Goal: Task Accomplishment & Management: Use online tool/utility

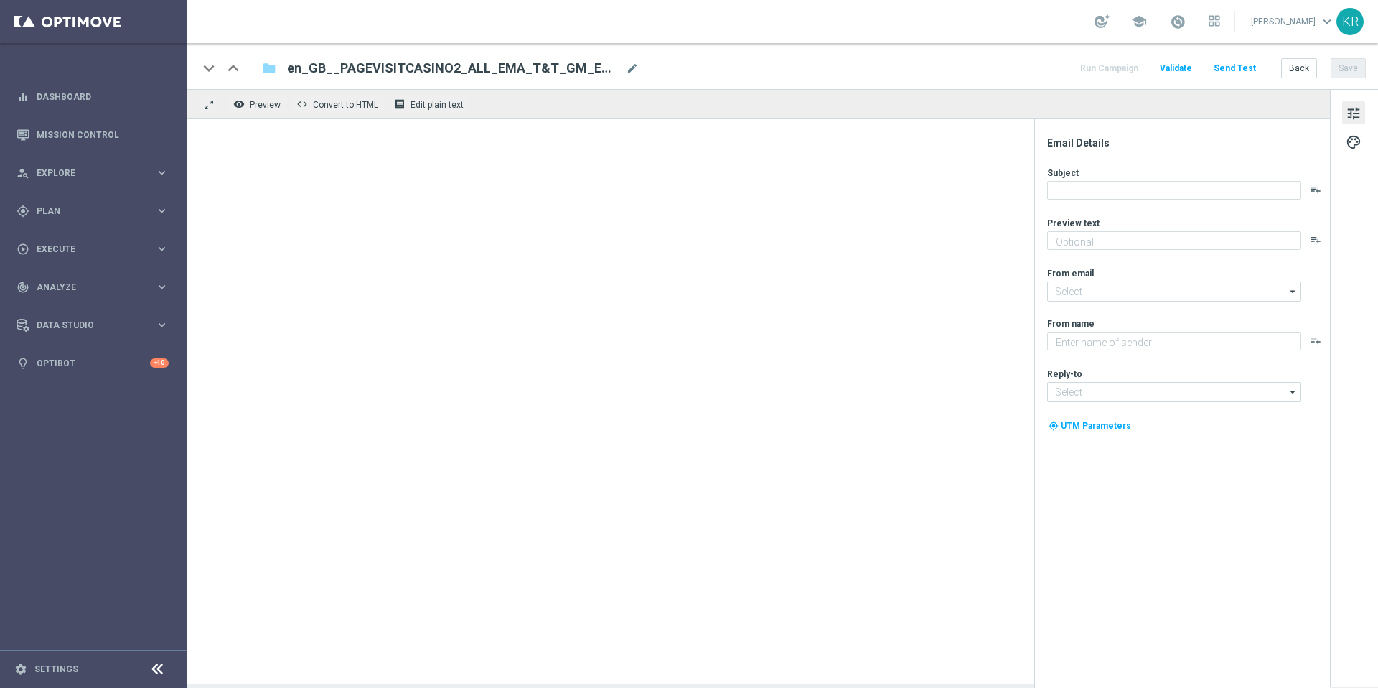
type textarea "You’ve visited [GEOGRAPHIC_DATA] – here’s what’s inside."
type textarea "Lottoland"
type input "[EMAIL_ADDRESS][DOMAIN_NAME]"
type textarea "You’ve visited [GEOGRAPHIC_DATA] – here’s what’s inside."
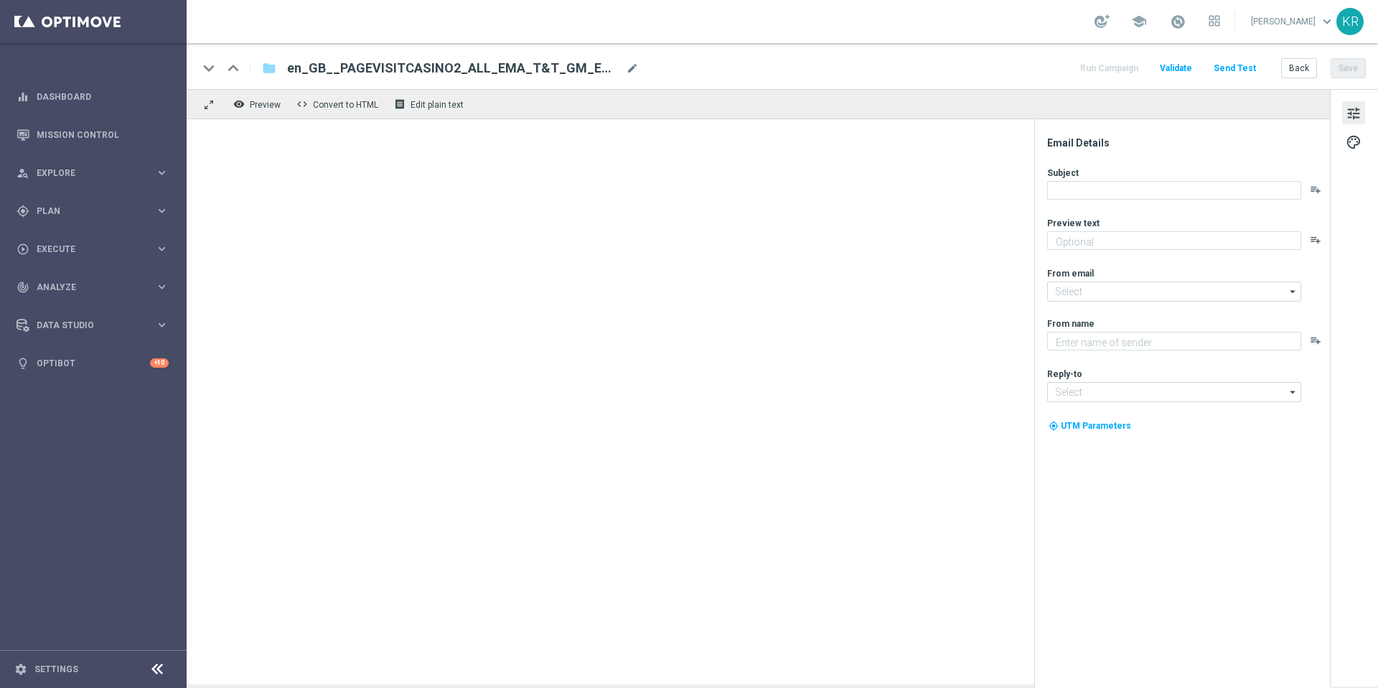
type textarea "Lottoland"
type input "[EMAIL_ADDRESS][DOMAIN_NAME]"
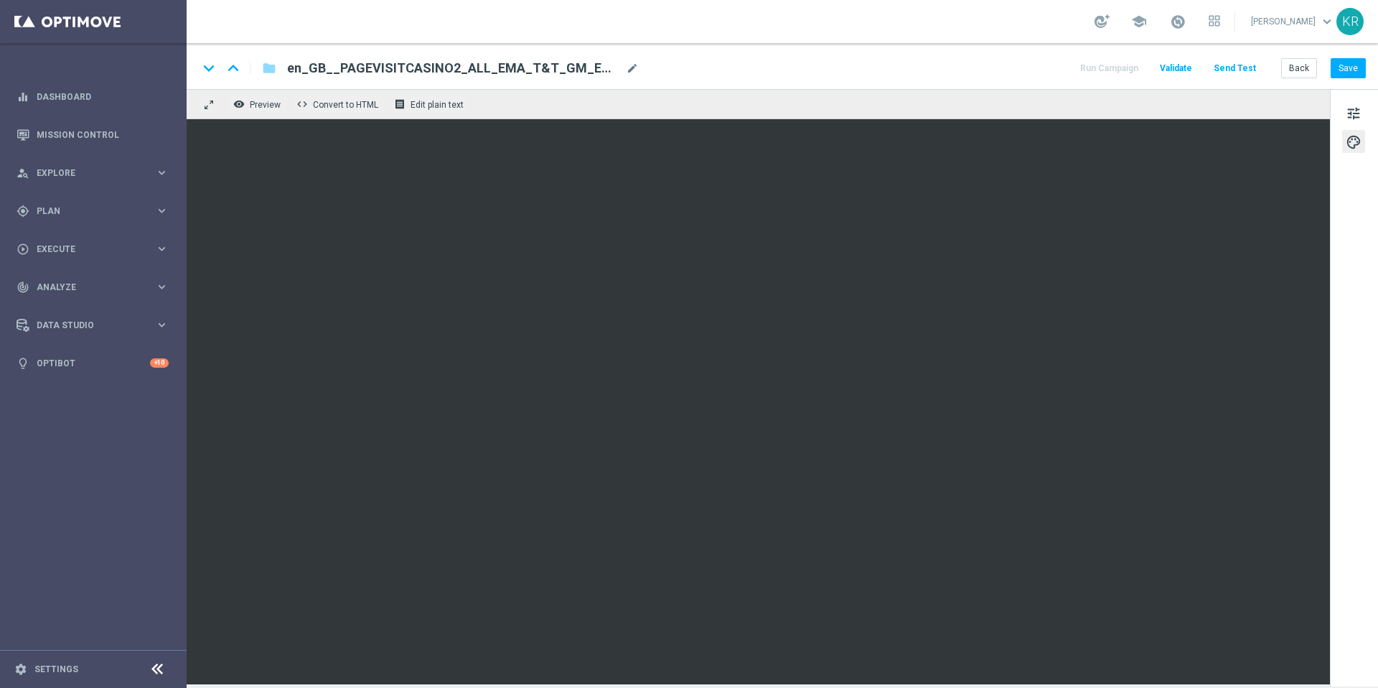
click at [1235, 68] on button "Send Test" at bounding box center [1235, 68] width 47 height 19
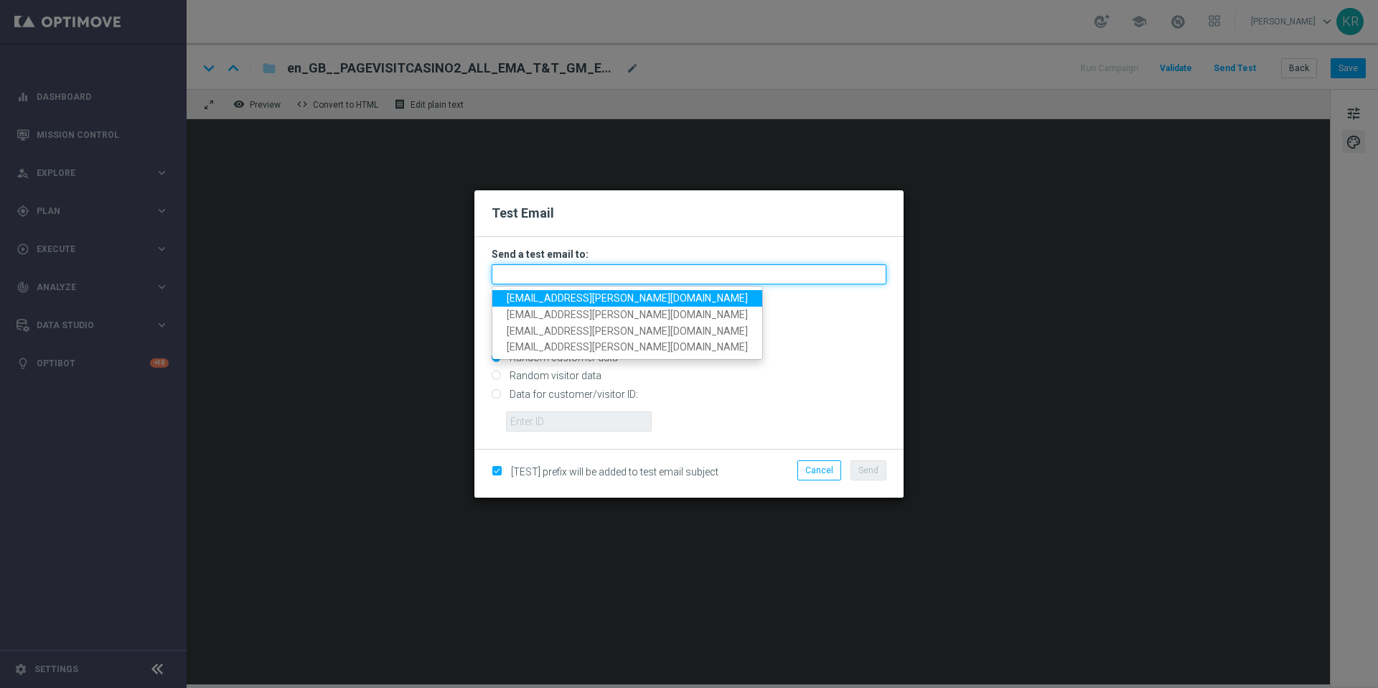
click at [571, 273] on input "text" at bounding box center [689, 274] width 395 height 20
click at [794, 313] on div "Email with customer data" at bounding box center [689, 323] width 395 height 38
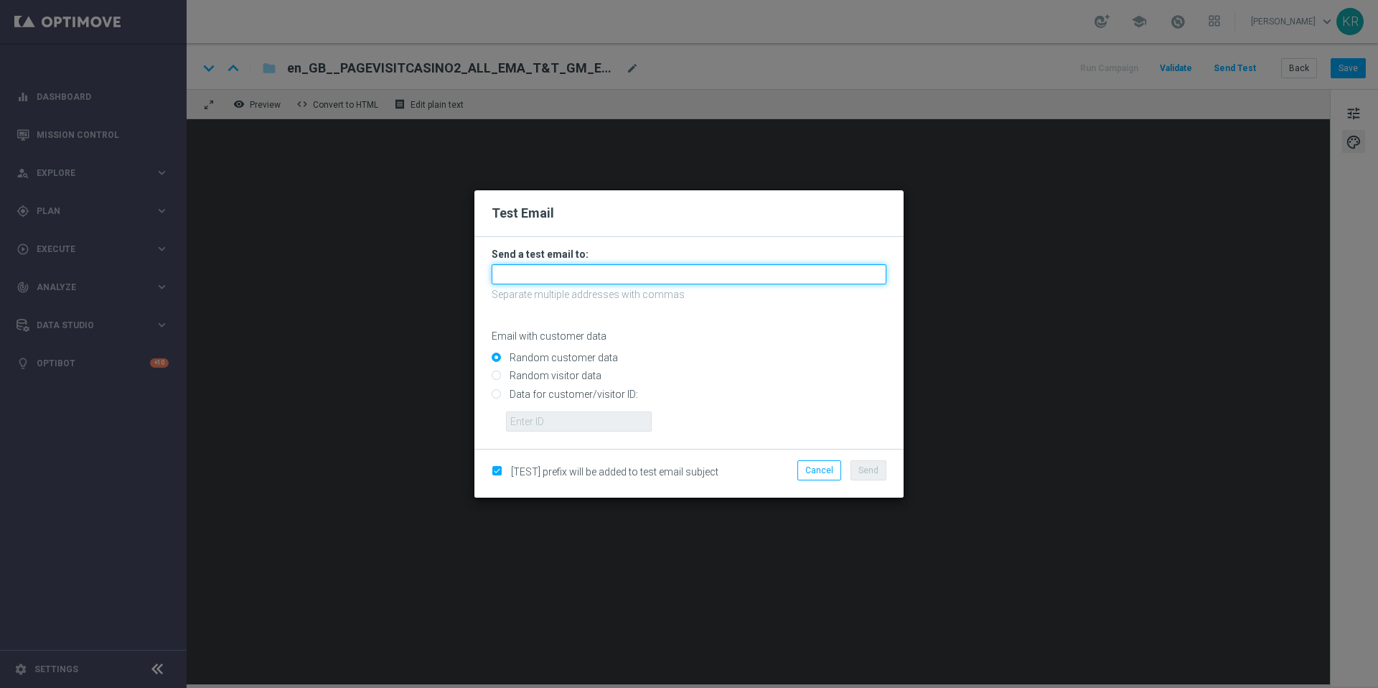
click at [630, 280] on input "text" at bounding box center [689, 274] width 395 height 20
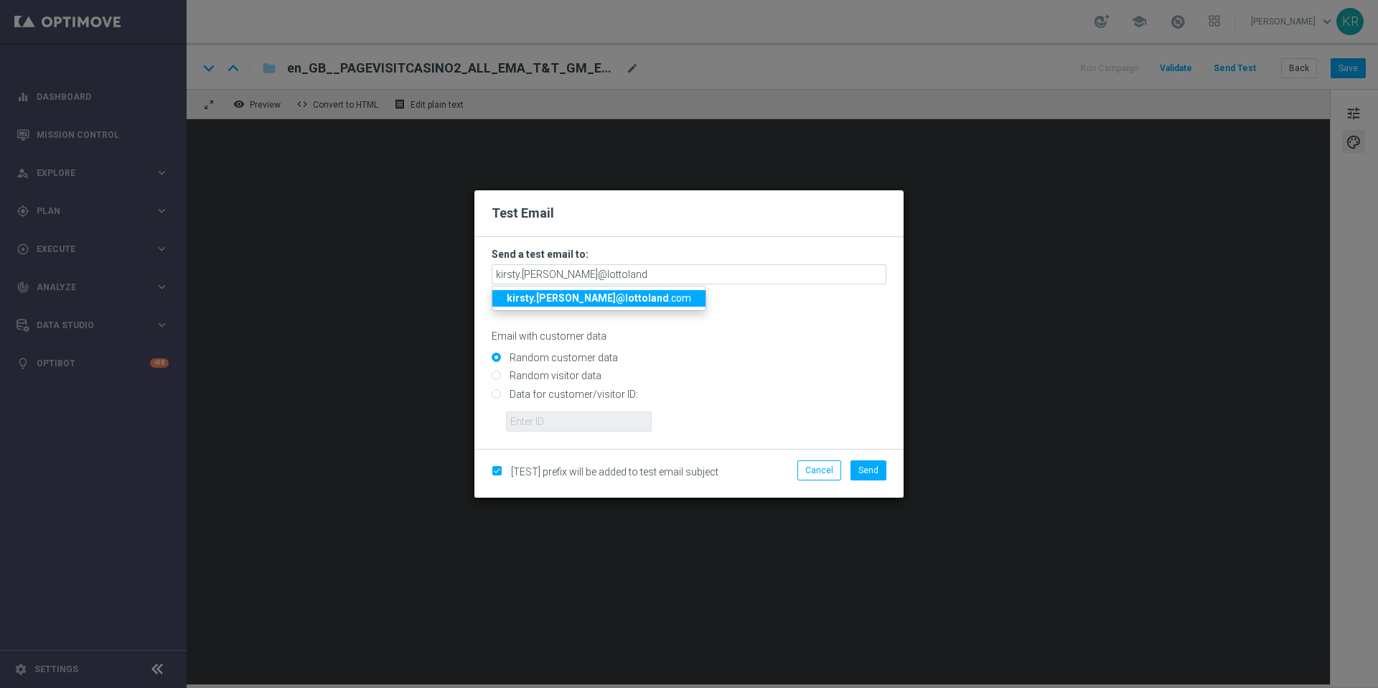
click at [614, 299] on strong "kirsty.rowlands@lottoland" at bounding box center [588, 297] width 162 height 11
type input "[EMAIL_ADDRESS][PERSON_NAME][DOMAIN_NAME]"
click at [873, 474] on span "Send" at bounding box center [869, 470] width 20 height 10
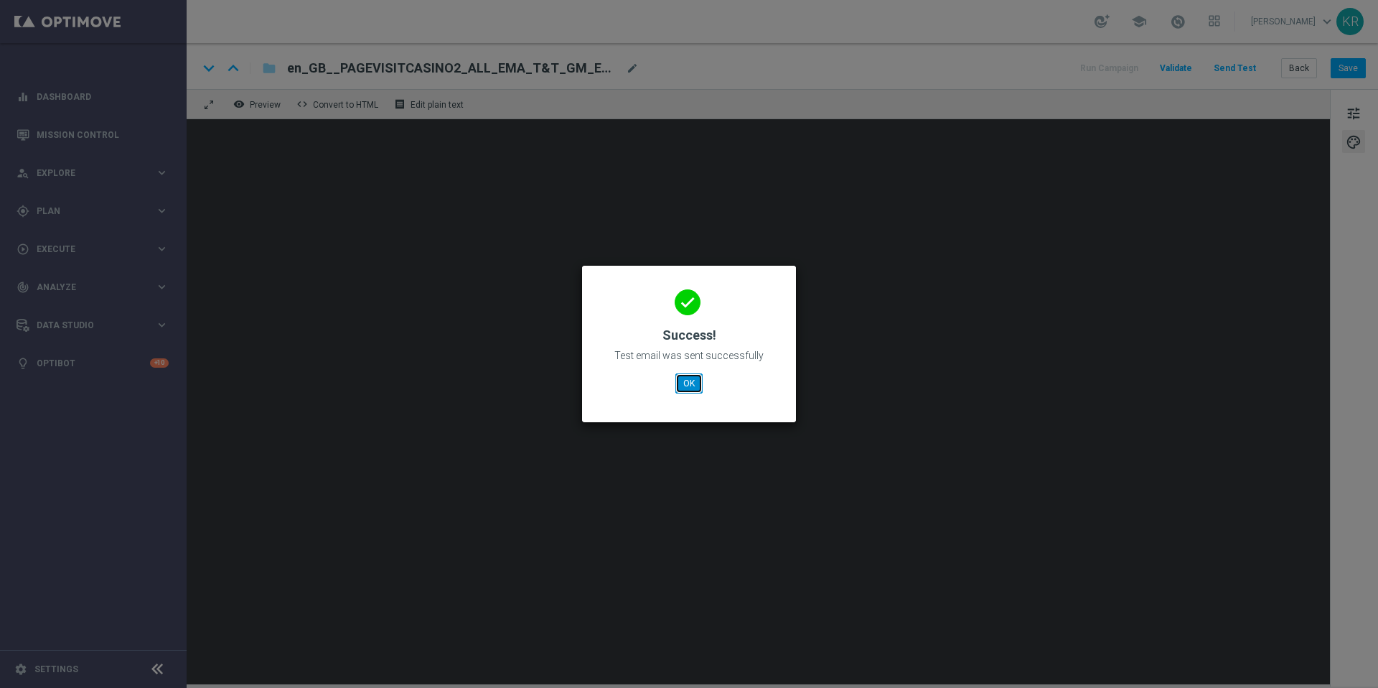
click at [681, 383] on button "OK" at bounding box center [688, 383] width 27 height 20
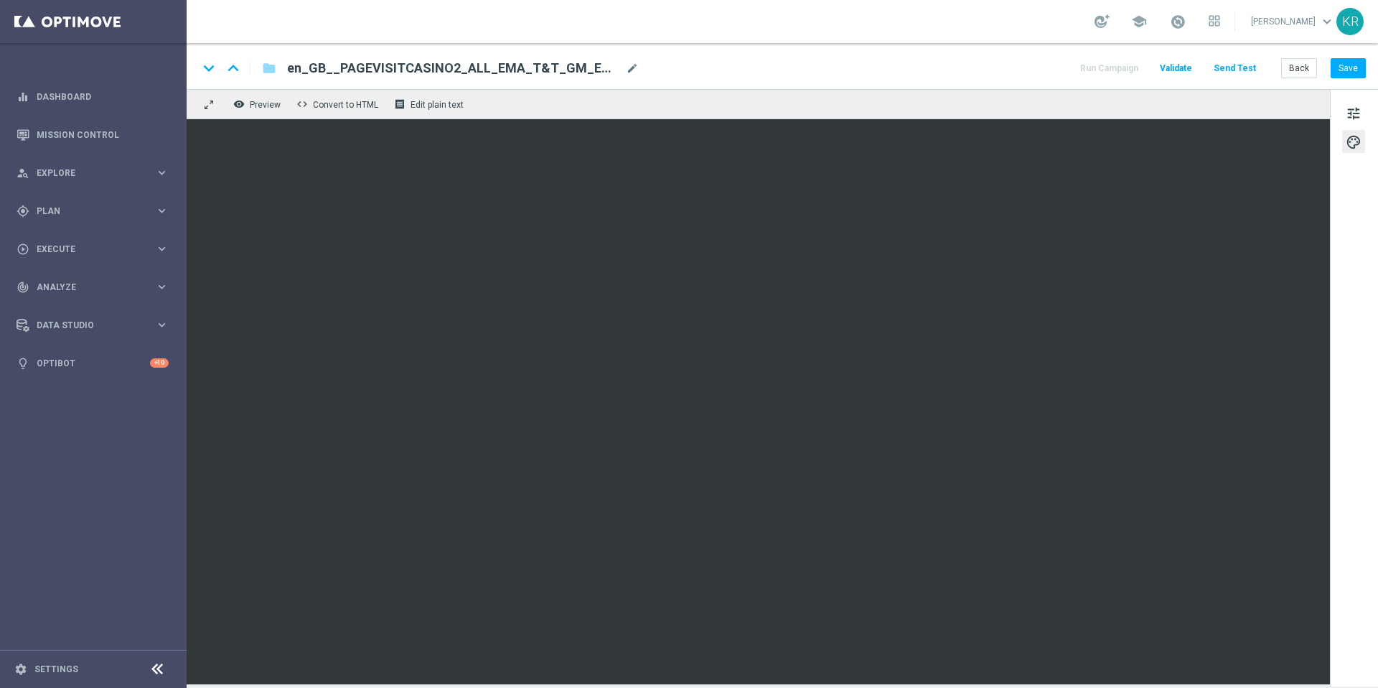
click at [1235, 68] on button "Send Test" at bounding box center [1235, 68] width 47 height 19
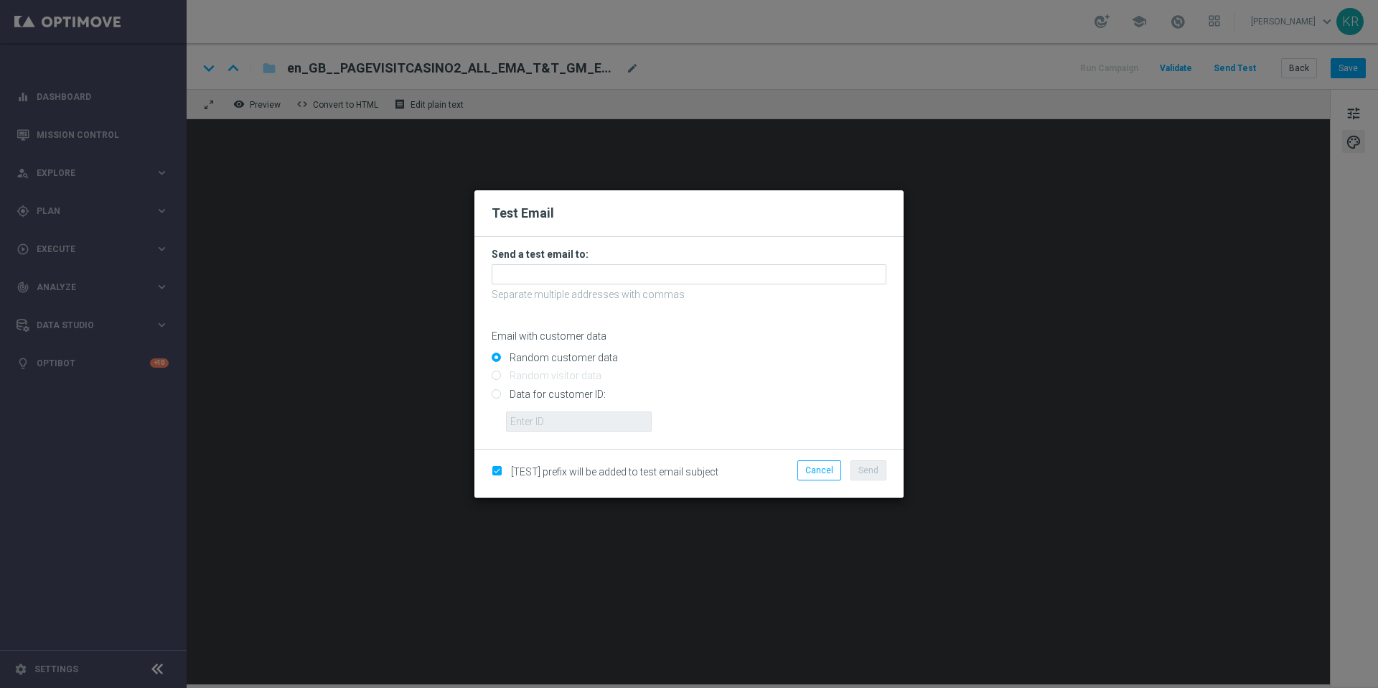
click at [759, 253] on h3 "Send a test email to:" at bounding box center [689, 254] width 395 height 13
click at [759, 262] on form "Send a test email to: Separate multiple addresses with commas Email with custom…" at bounding box center [689, 340] width 395 height 184
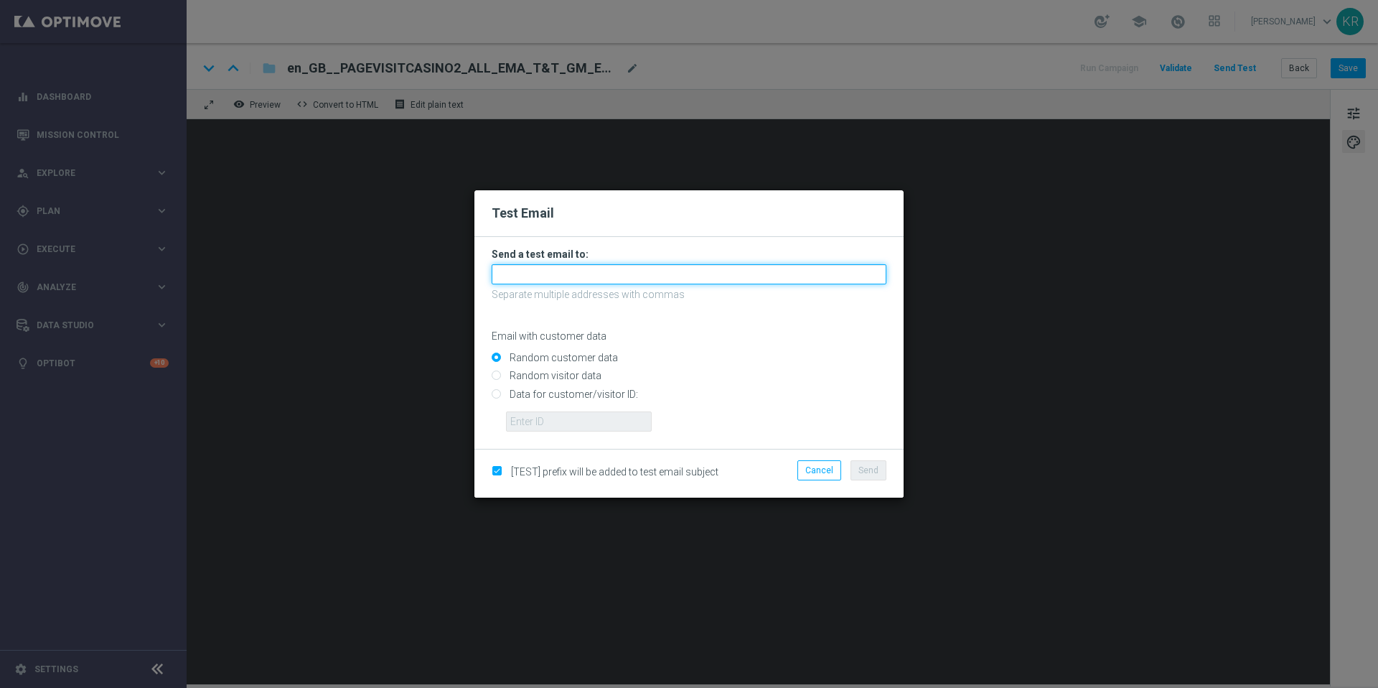
click at [616, 273] on input "text" at bounding box center [689, 274] width 395 height 20
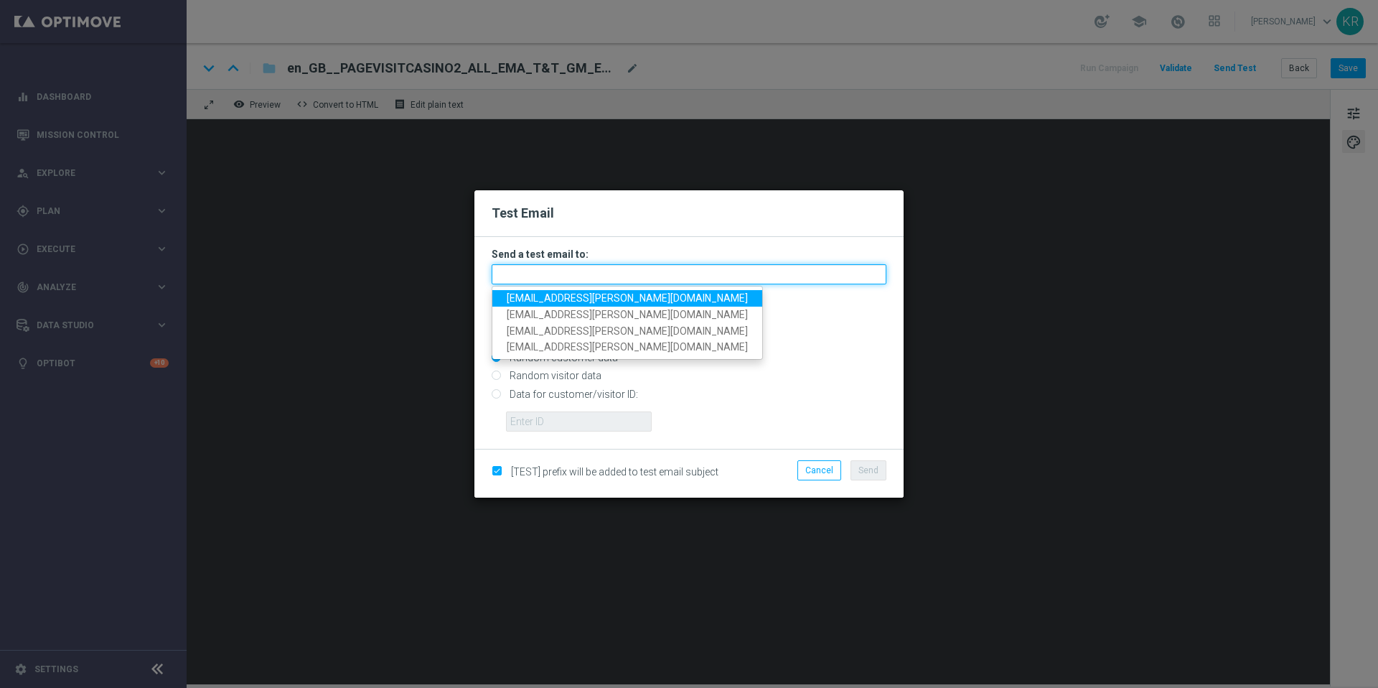
paste input "[EMAIL_ADDRESS][PERSON_NAME][DOMAIN_NAME]"
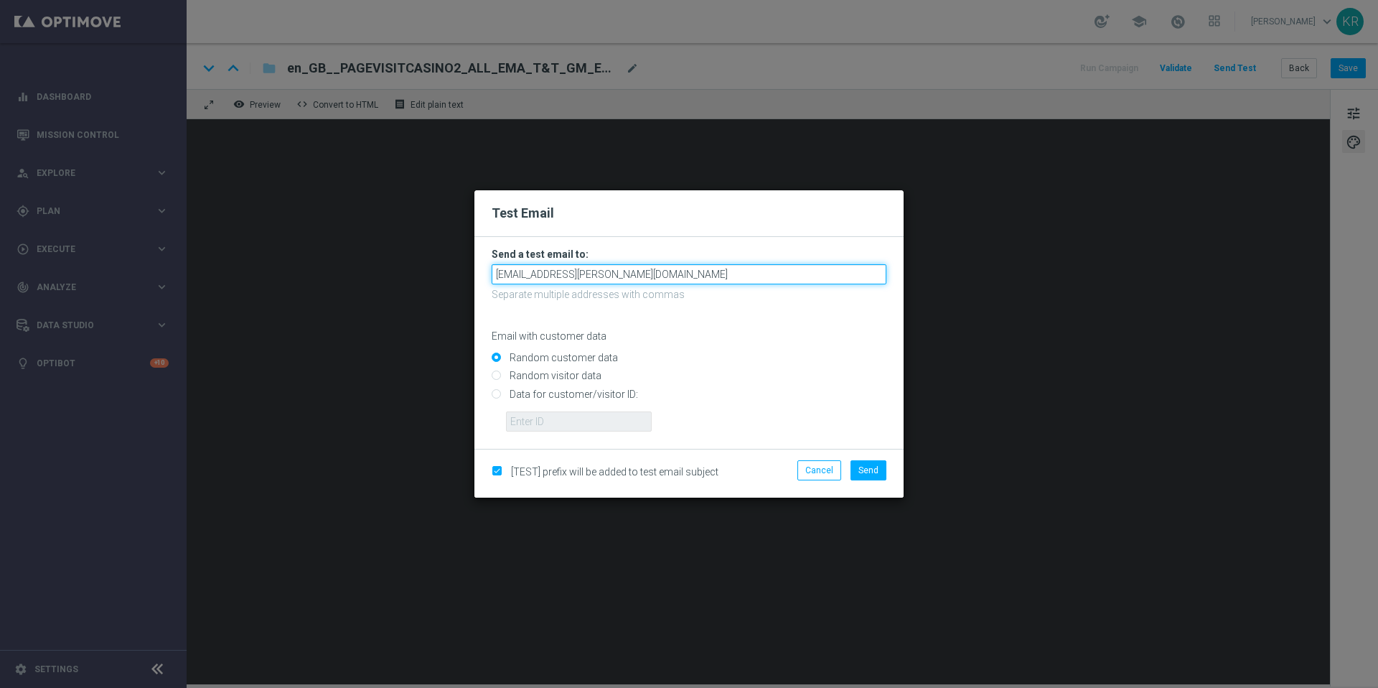
type input "[EMAIL_ADDRESS][PERSON_NAME][DOMAIN_NAME]"
click at [496, 395] on input "Data for customer/visitor ID:" at bounding box center [689, 400] width 395 height 20
radio input "true"
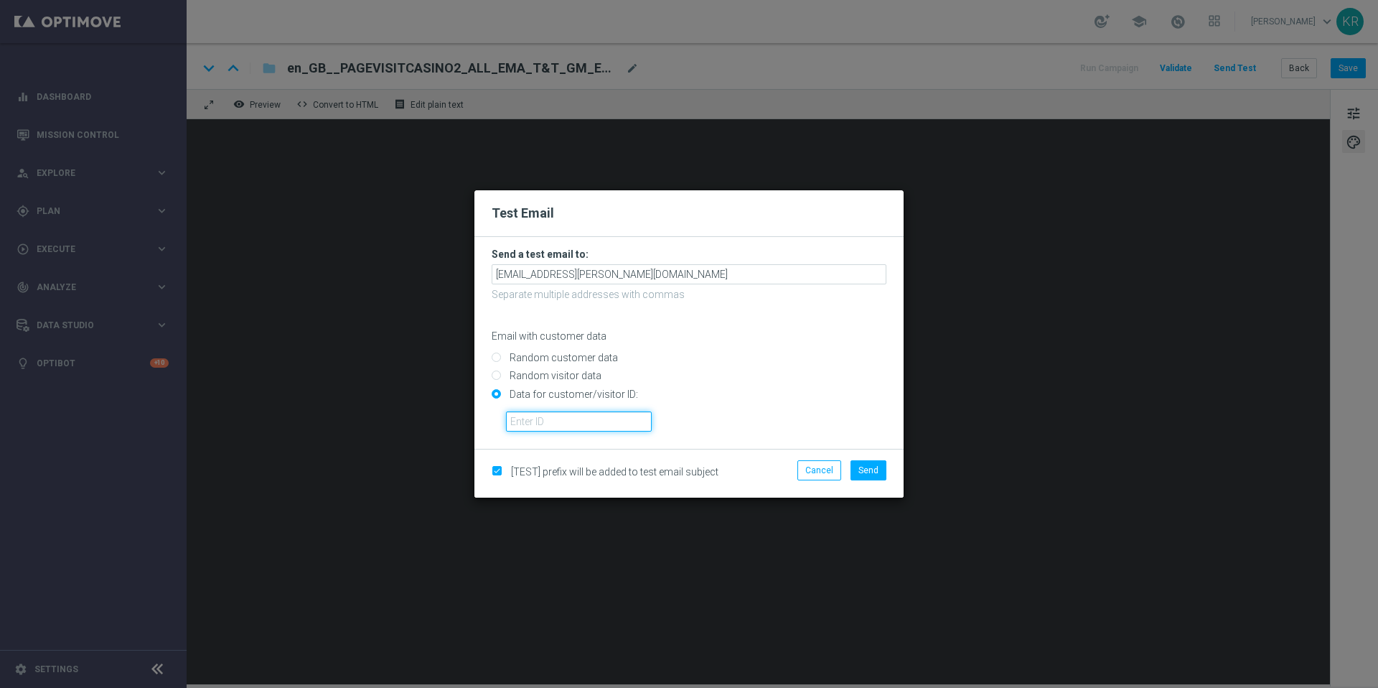
click at [528, 416] on input "text" at bounding box center [579, 421] width 146 height 20
paste input "224691631"
type input "224691631"
click at [873, 467] on span "Send" at bounding box center [869, 470] width 20 height 10
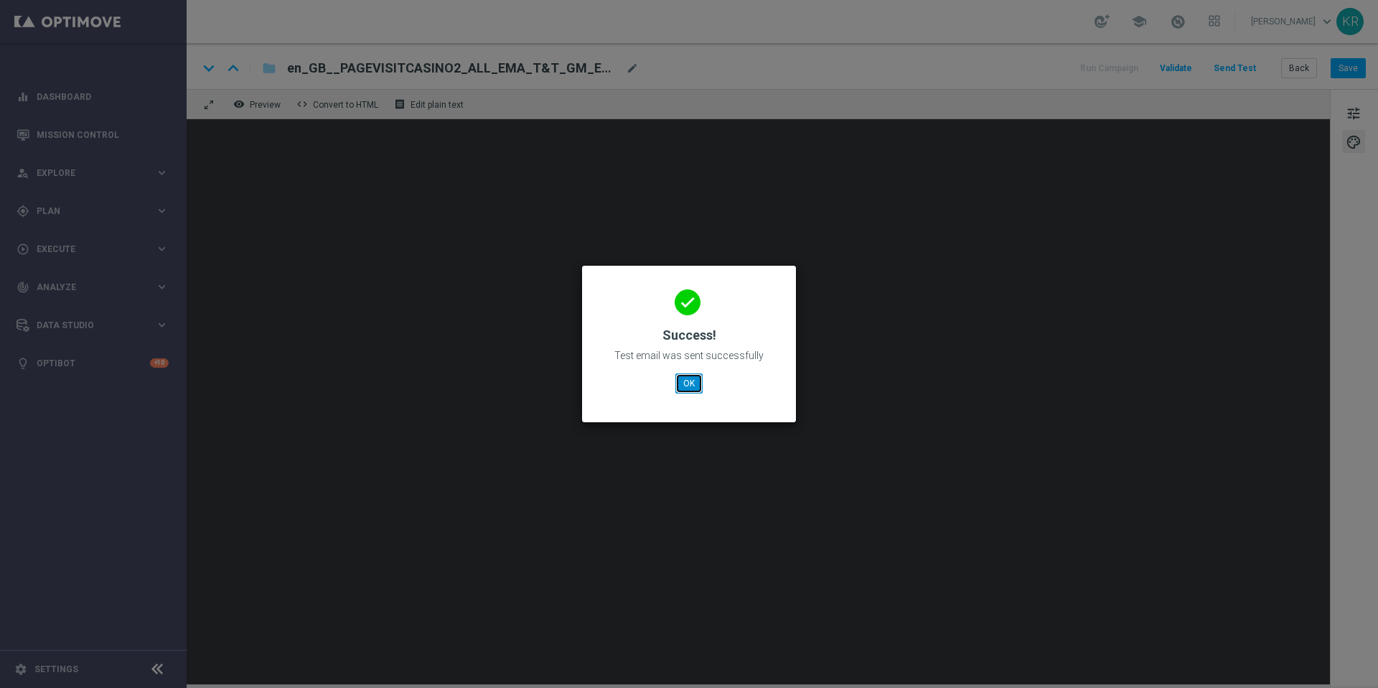
click at [683, 385] on button "OK" at bounding box center [688, 383] width 27 height 20
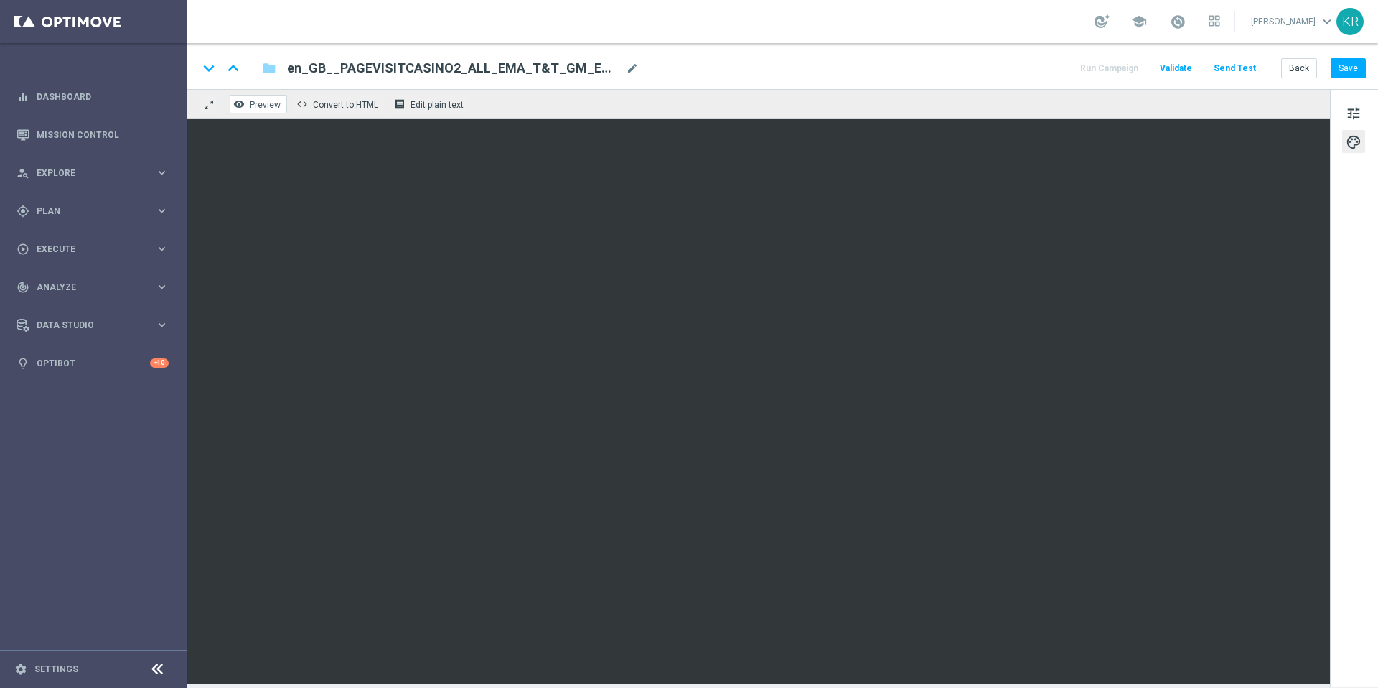
click at [257, 104] on span "Preview" at bounding box center [265, 105] width 31 height 10
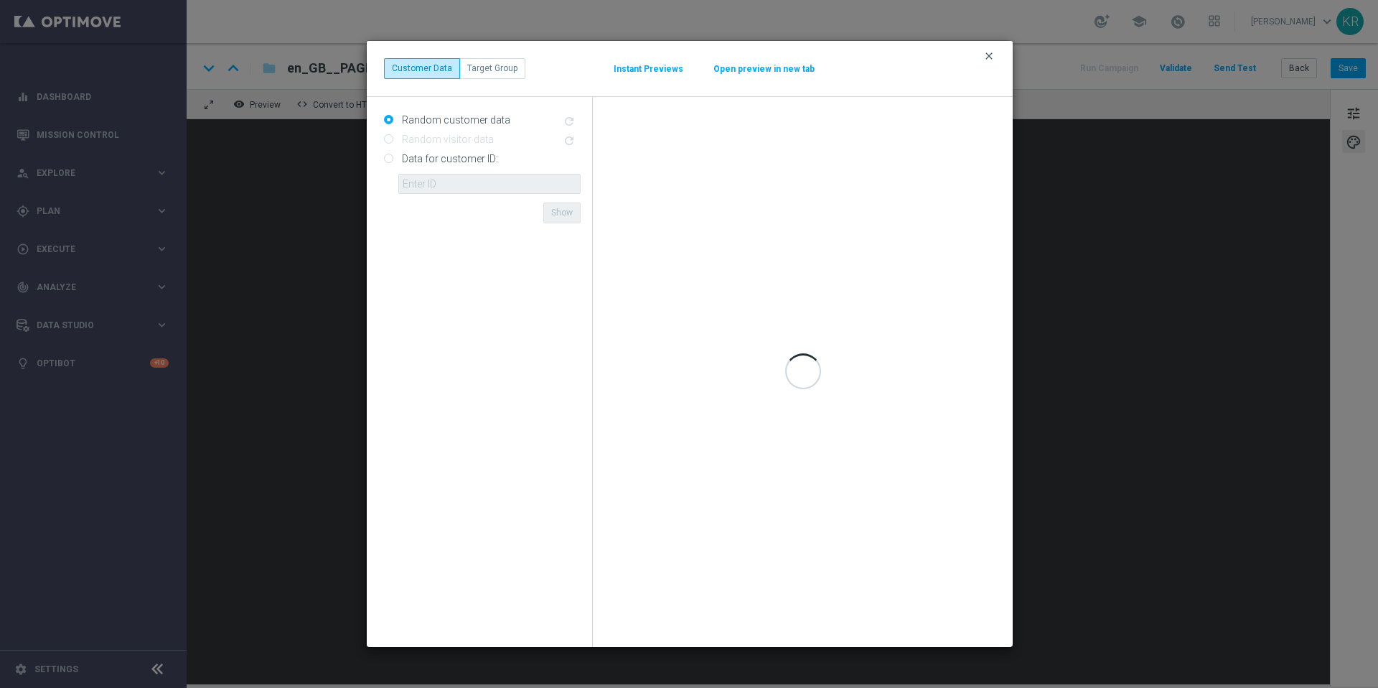
click at [994, 58] on icon "clear" at bounding box center [988, 55] width 11 height 11
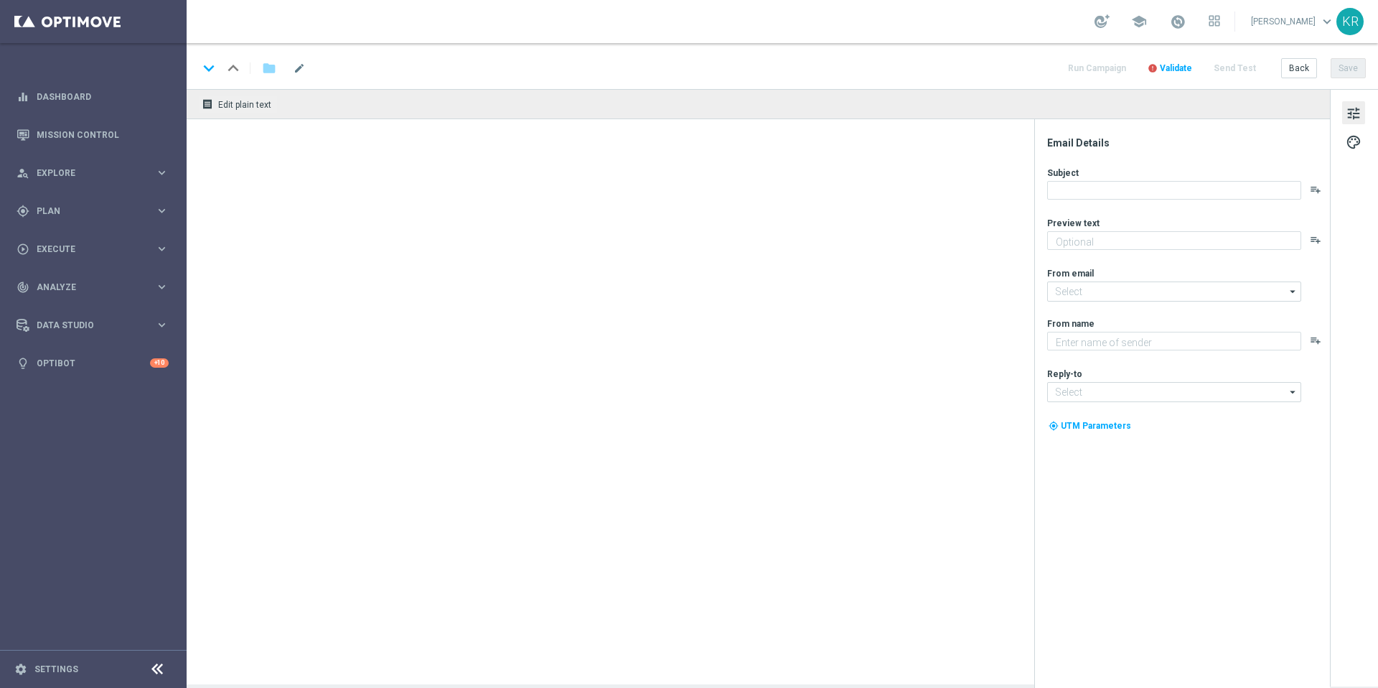
type textarea "Make your first move in Casino"
type textarea "Lottoland"
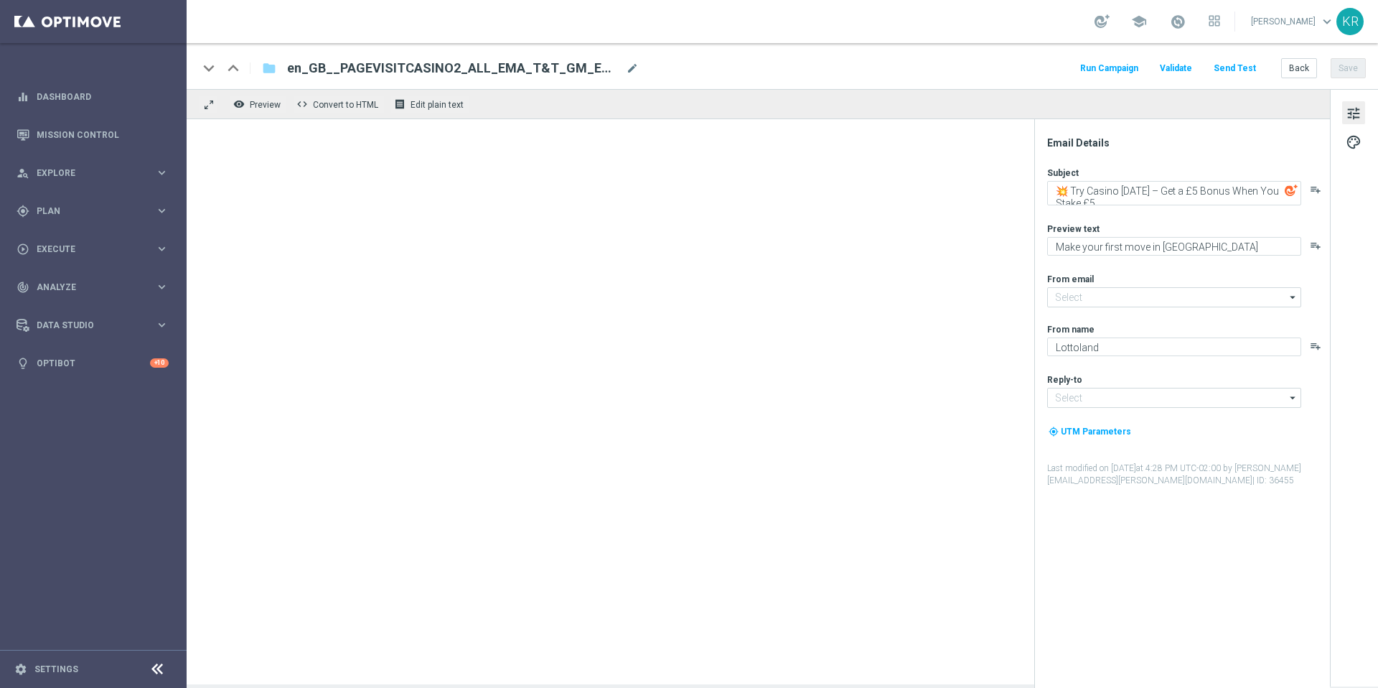
type input "[EMAIL_ADDRESS][DOMAIN_NAME]"
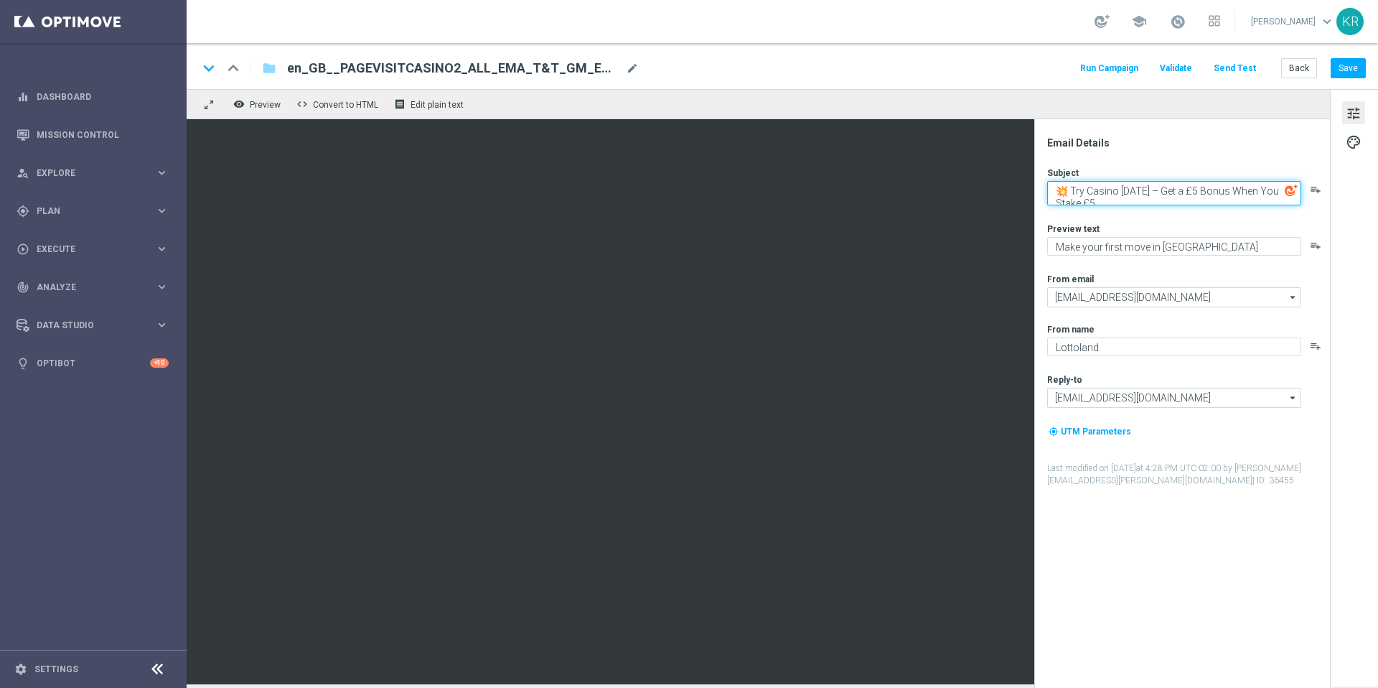
click at [1123, 192] on textarea "💥 Try Casino Today – Get a £5 Bonus When You Stake £5" at bounding box center [1174, 193] width 254 height 24
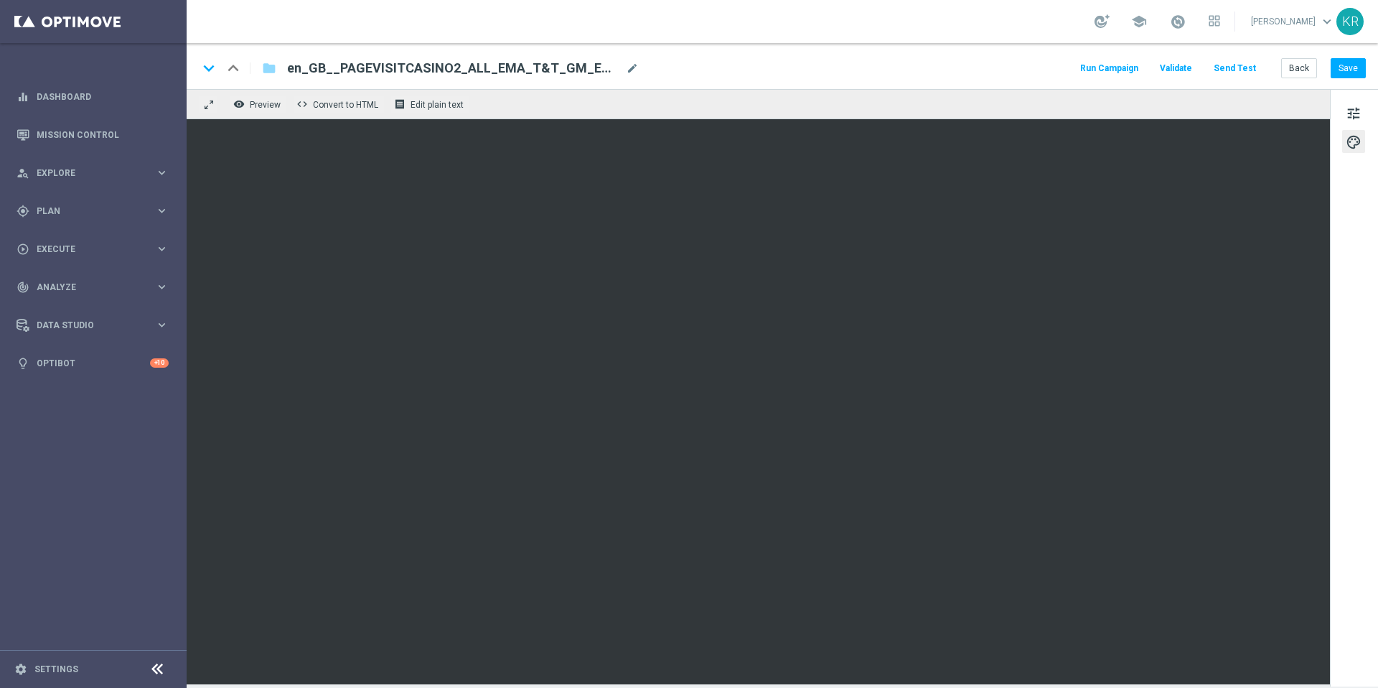
click at [1241, 67] on button "Send Test" at bounding box center [1235, 68] width 47 height 19
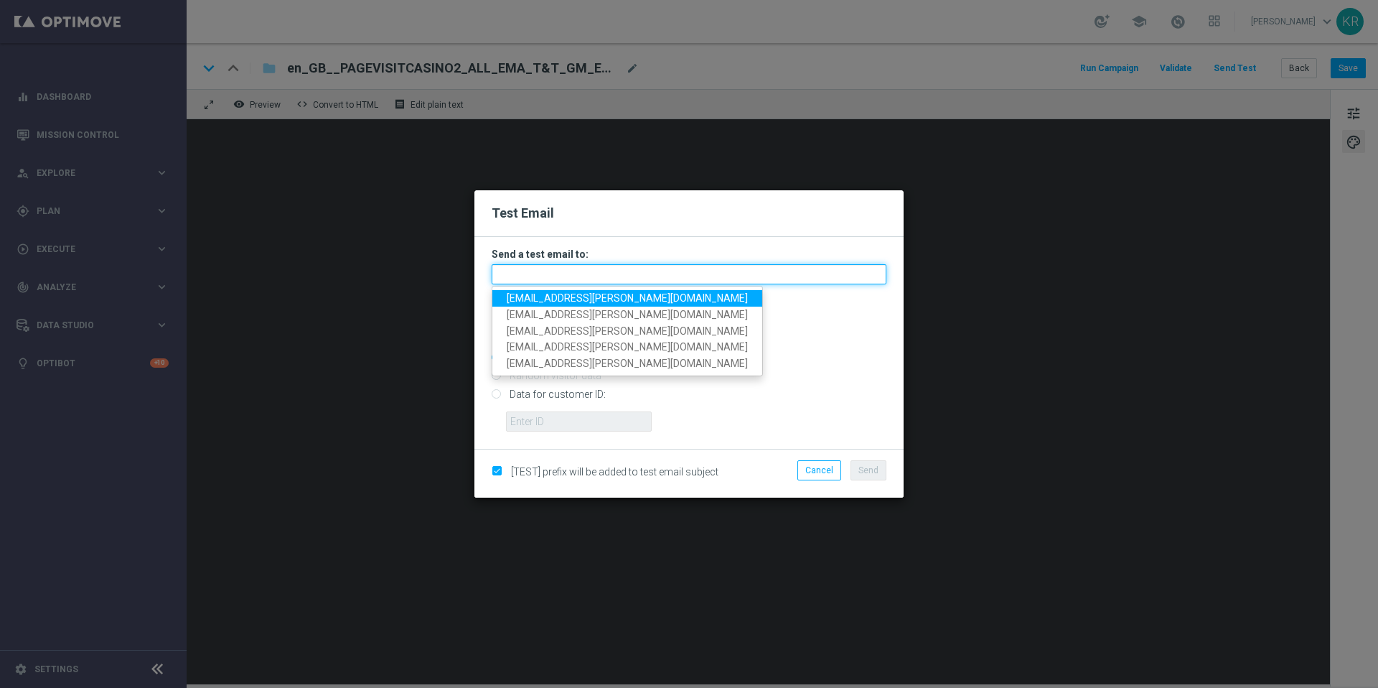
click at [639, 278] on input "text" at bounding box center [689, 274] width 395 height 20
click at [526, 300] on span "[EMAIL_ADDRESS][PERSON_NAME][DOMAIN_NAME]" at bounding box center [627, 297] width 241 height 11
type input "[EMAIL_ADDRESS][PERSON_NAME][DOMAIN_NAME]"
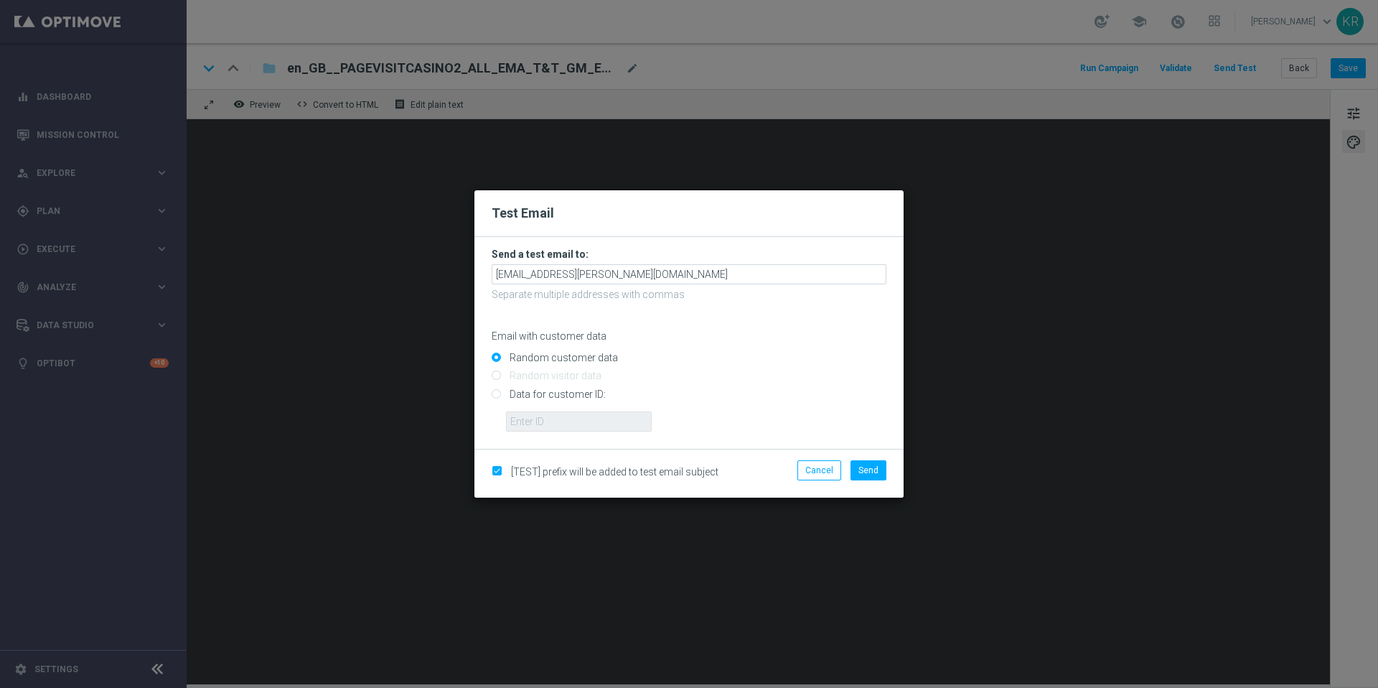
click at [496, 392] on input "Data for customer ID:" at bounding box center [689, 400] width 395 height 20
radio input "true"
click at [520, 417] on input "text" at bounding box center [579, 421] width 146 height 20
paste input "links says 10k instead of 15k"
type input "links says 10k instead of 15k"
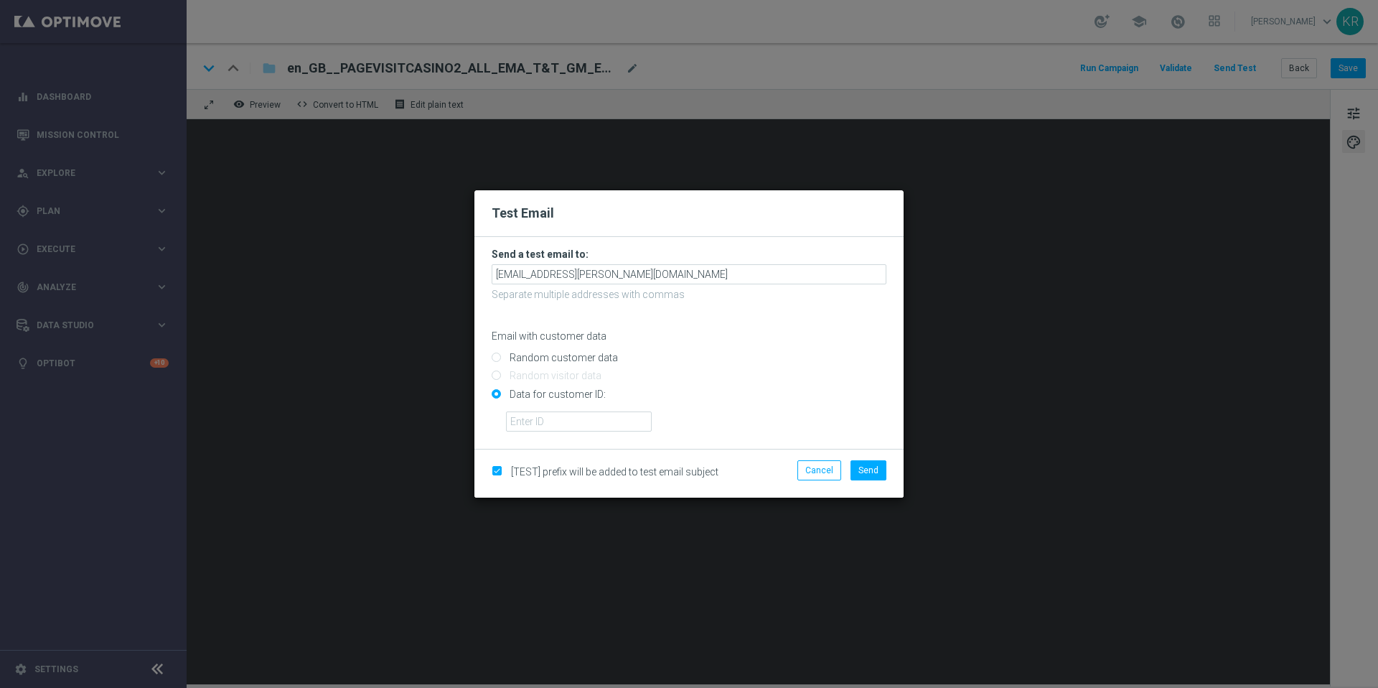
drag, startPoint x: 495, startPoint y: 357, endPoint x: 518, endPoint y: 375, distance: 28.7
click at [495, 357] on input "Random customer data" at bounding box center [689, 364] width 395 height 20
radio input "true"
click at [875, 469] on span "Send" at bounding box center [869, 470] width 20 height 10
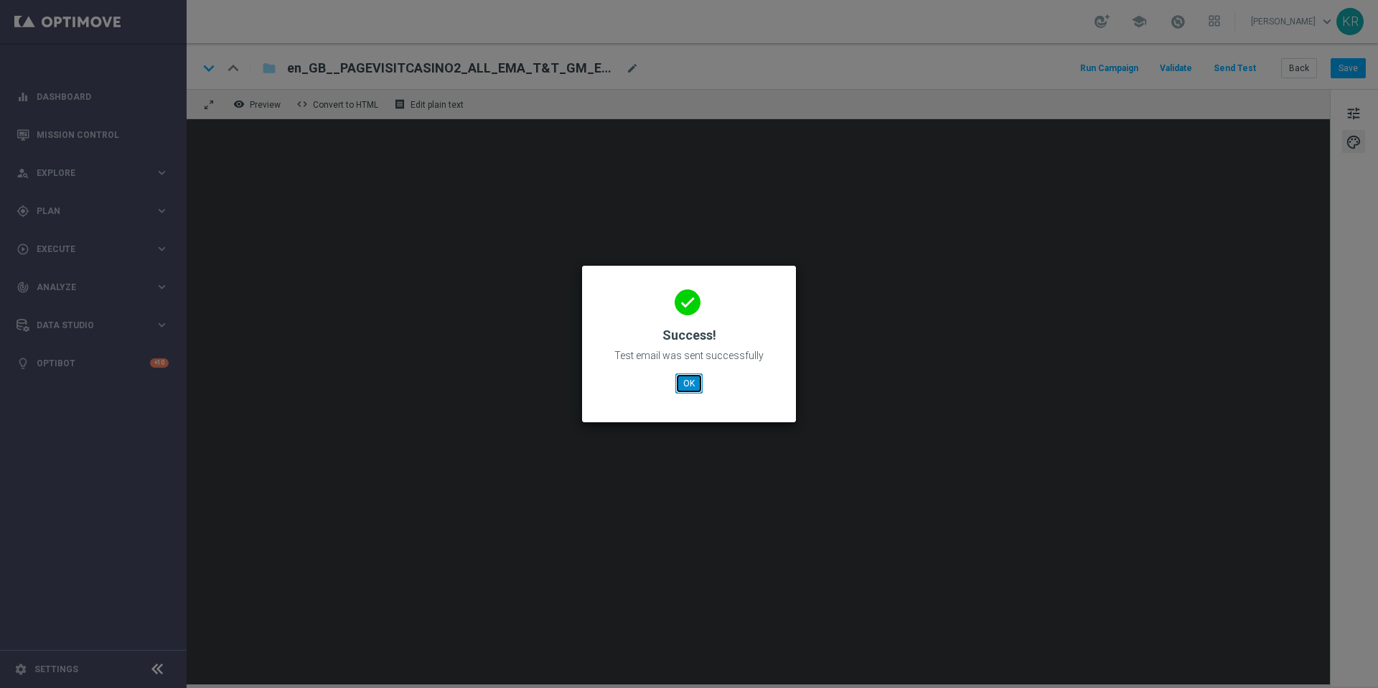
click at [696, 381] on button "OK" at bounding box center [688, 383] width 27 height 20
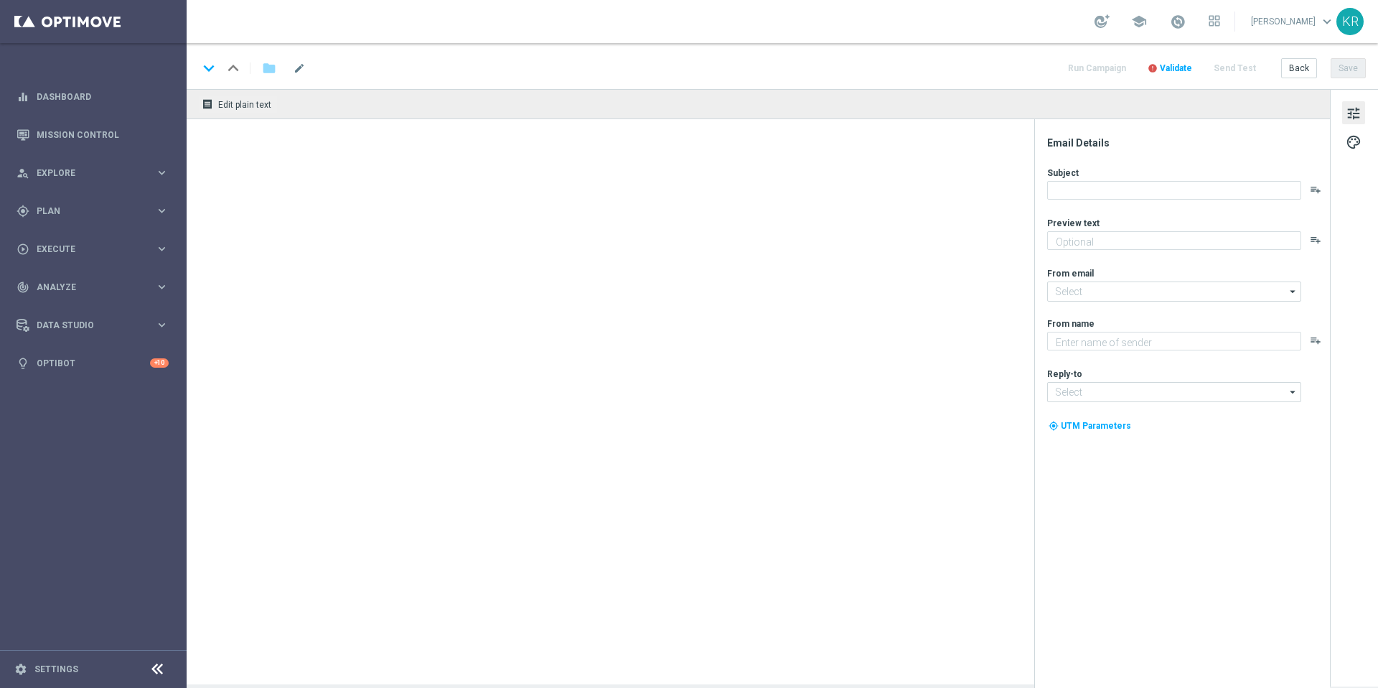
type textarea "Make your first move in [GEOGRAPHIC_DATA]"
type textarea "Lottoland"
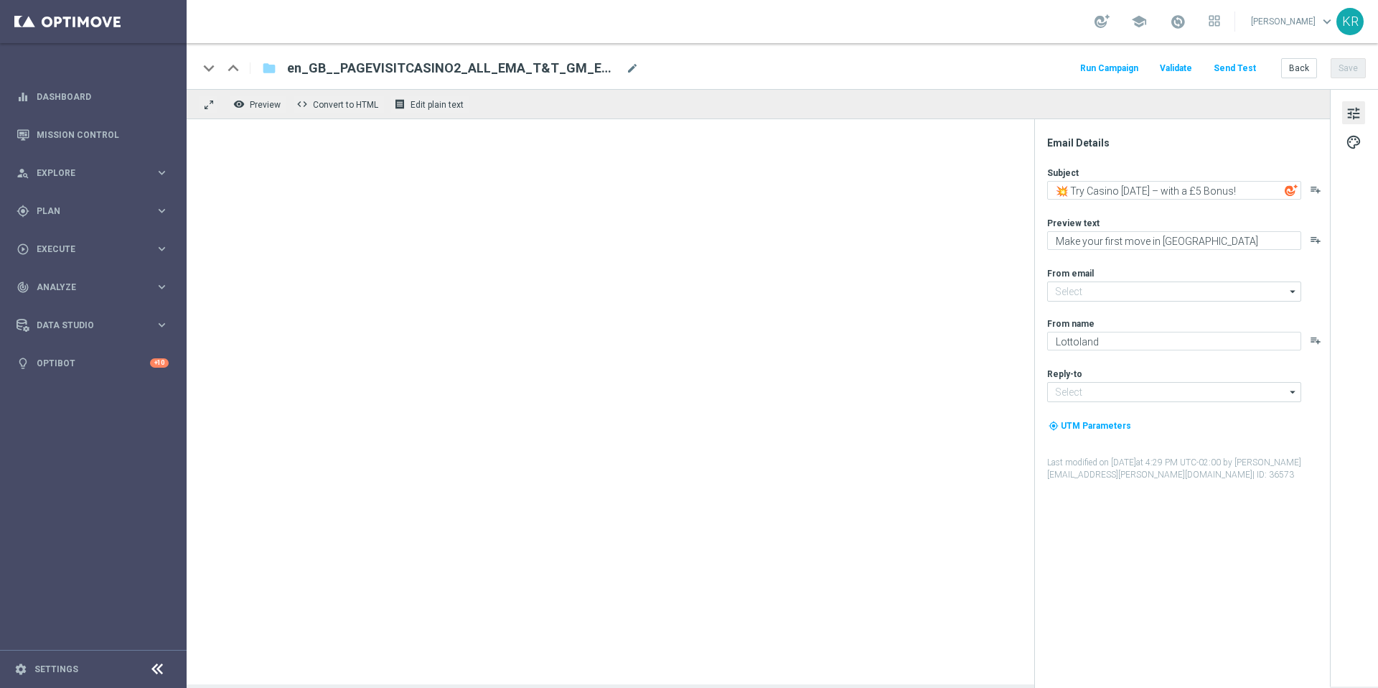
type input "[EMAIL_ADDRESS][DOMAIN_NAME]"
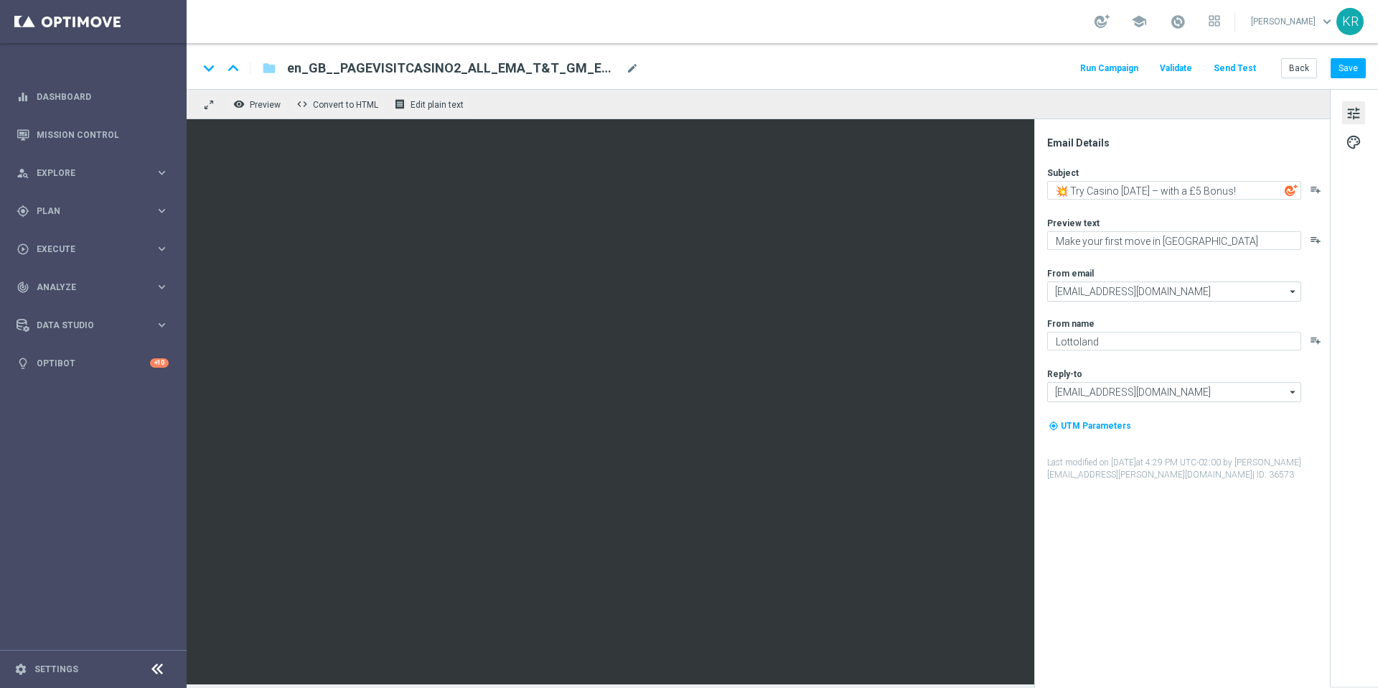
click at [1243, 69] on button "Send Test" at bounding box center [1235, 68] width 47 height 19
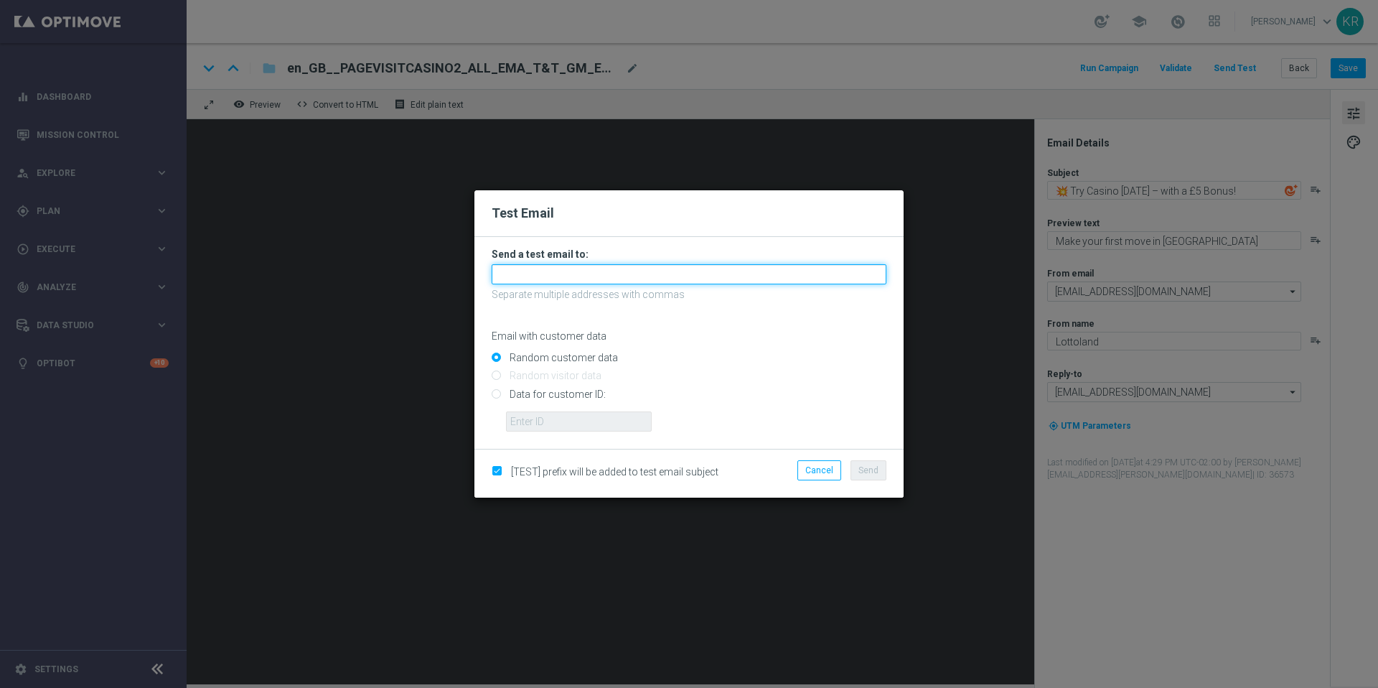
click at [597, 268] on input "text" at bounding box center [689, 274] width 395 height 20
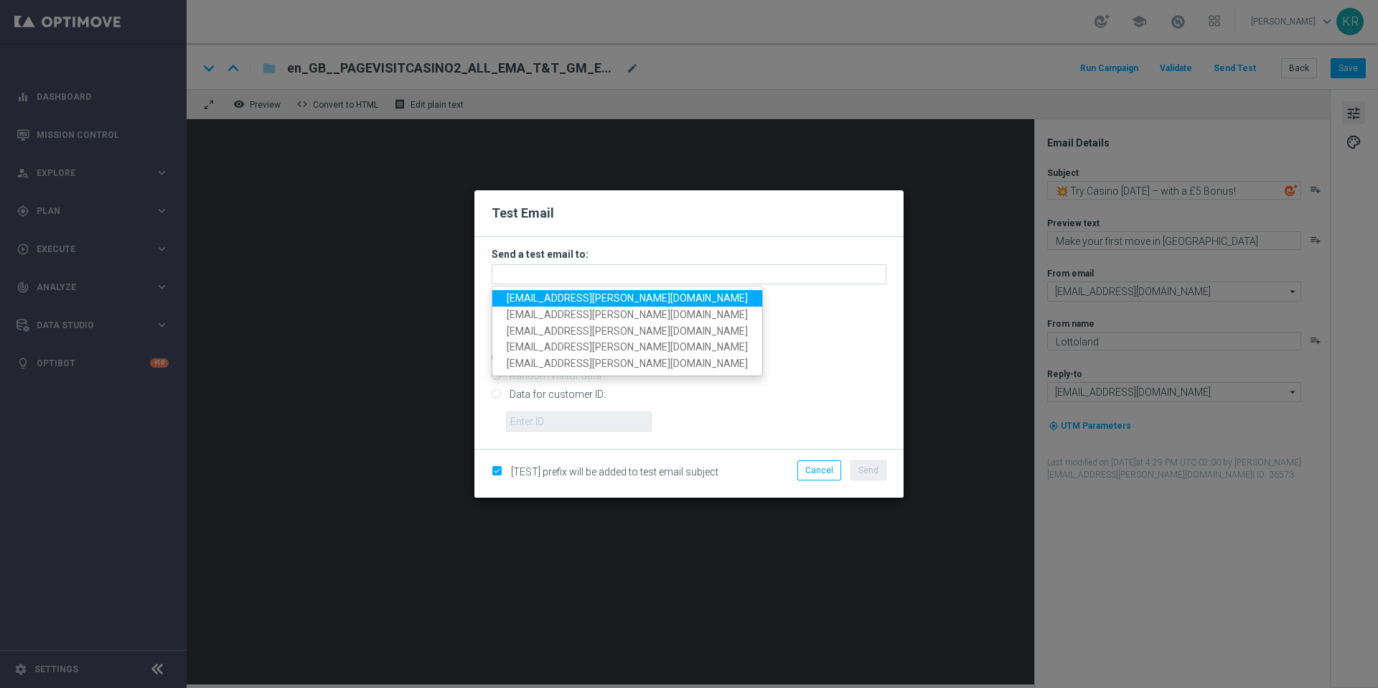
click at [548, 301] on span "[EMAIL_ADDRESS][PERSON_NAME][DOMAIN_NAME]" at bounding box center [627, 297] width 241 height 11
type input "[EMAIL_ADDRESS][PERSON_NAME][DOMAIN_NAME]"
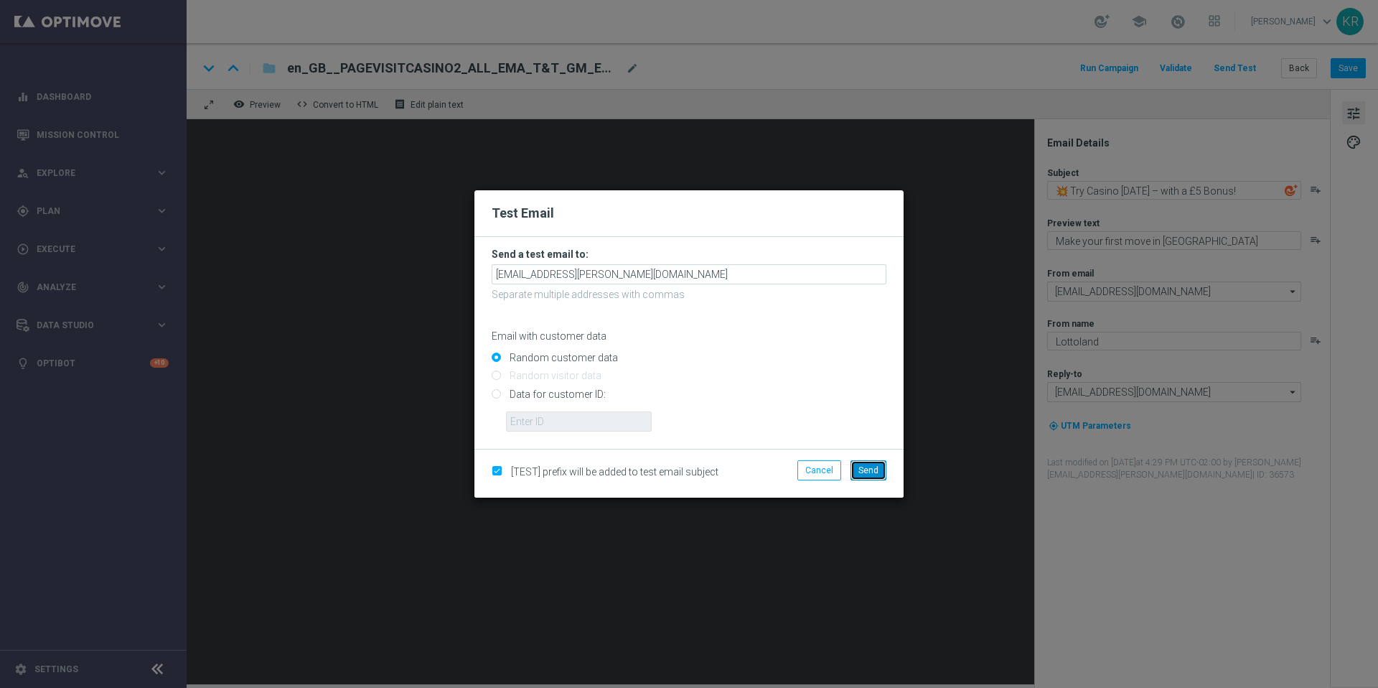
click at [870, 467] on span "Send" at bounding box center [869, 470] width 20 height 10
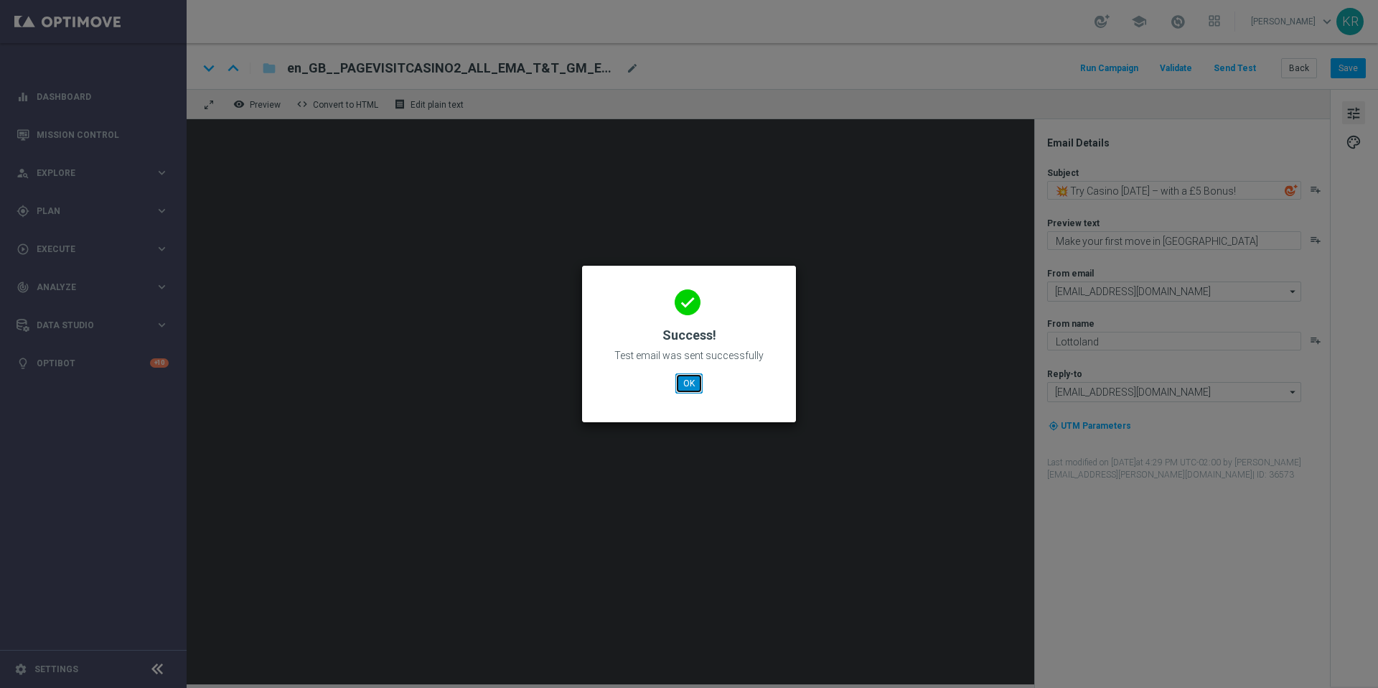
click at [687, 388] on button "OK" at bounding box center [688, 383] width 27 height 20
